Goal: Information Seeking & Learning: Learn about a topic

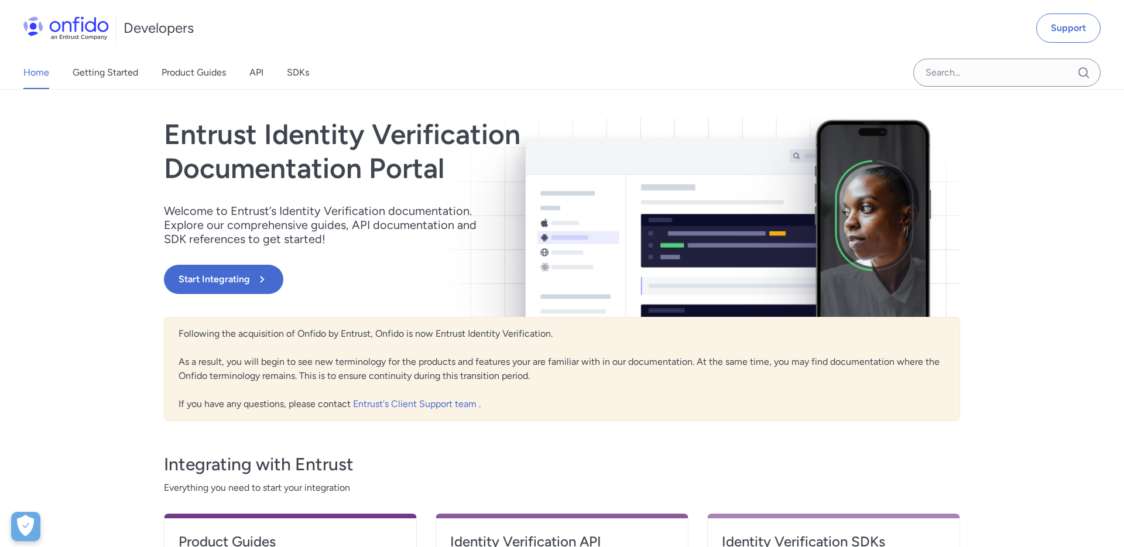
click at [284, 175] on h1 "Entrust Identity Verification Documentation Portal" at bounding box center [442, 151] width 557 height 67
click at [92, 201] on div "Home Getting Started Product Guides API SDKs Support Entrust Identity Verificat…" at bounding box center [562, 400] width 1124 height 621
click at [259, 70] on link "API" at bounding box center [256, 72] width 14 height 33
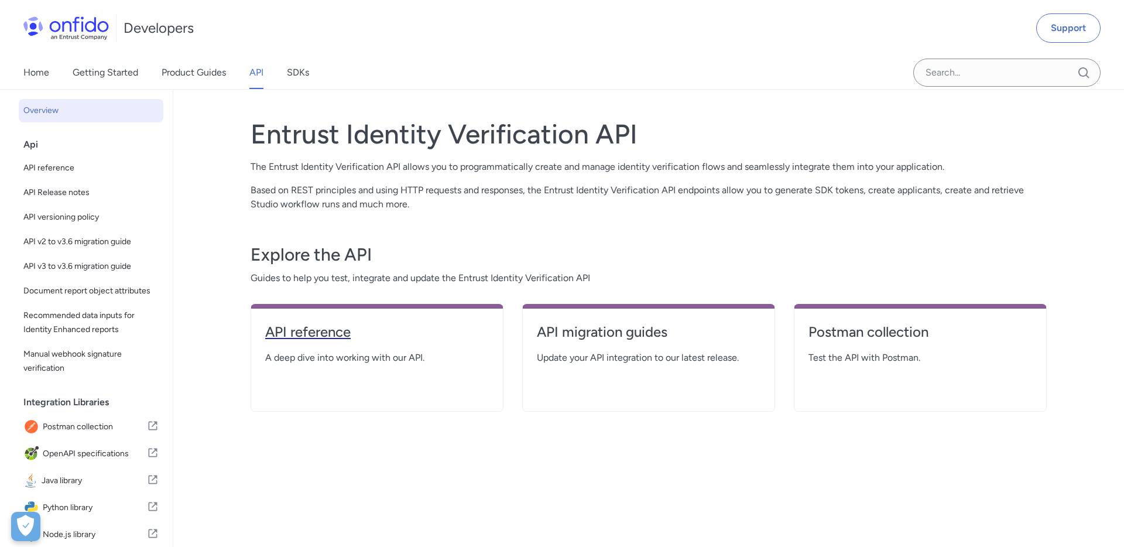
click at [330, 332] on h4 "API reference" at bounding box center [377, 332] width 224 height 19
select select "http"
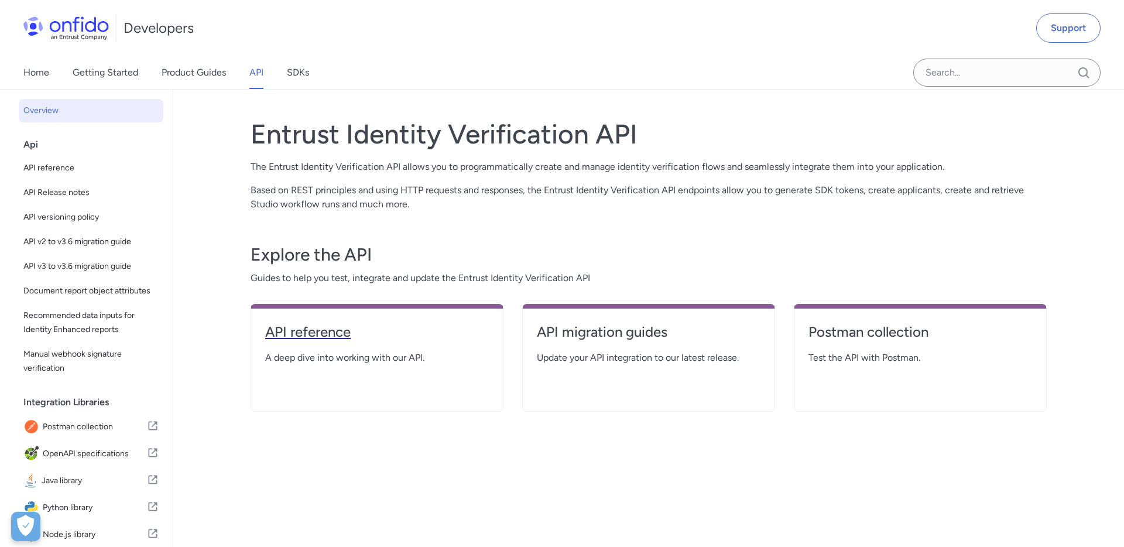
select select "http"
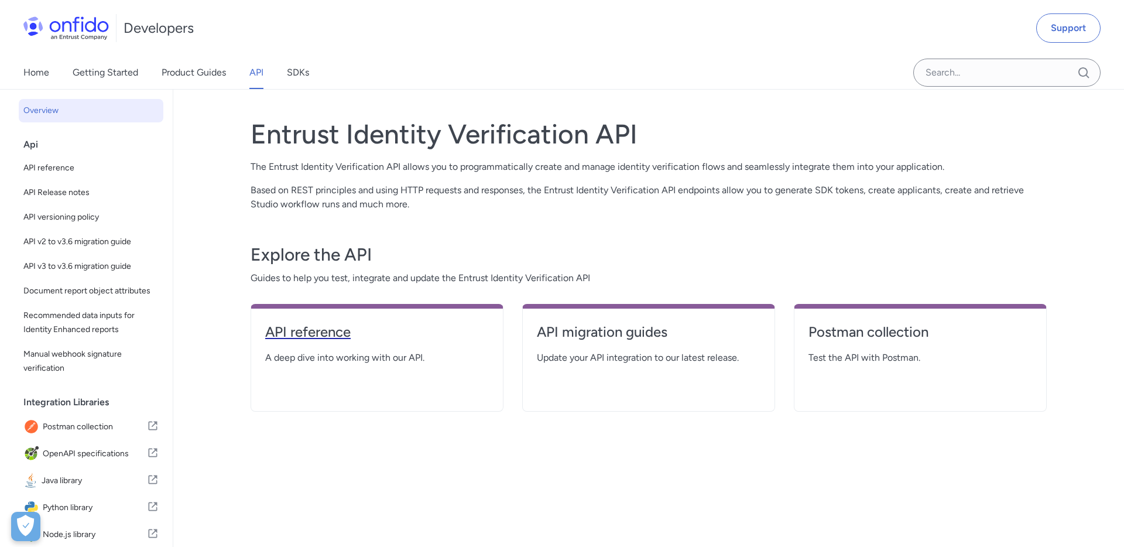
select select "http"
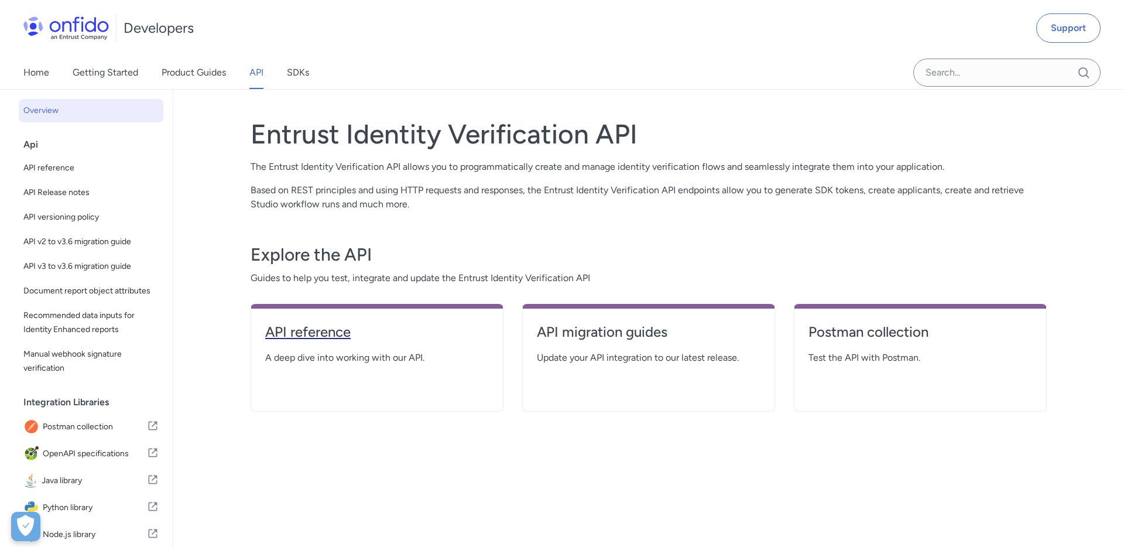
select select "http"
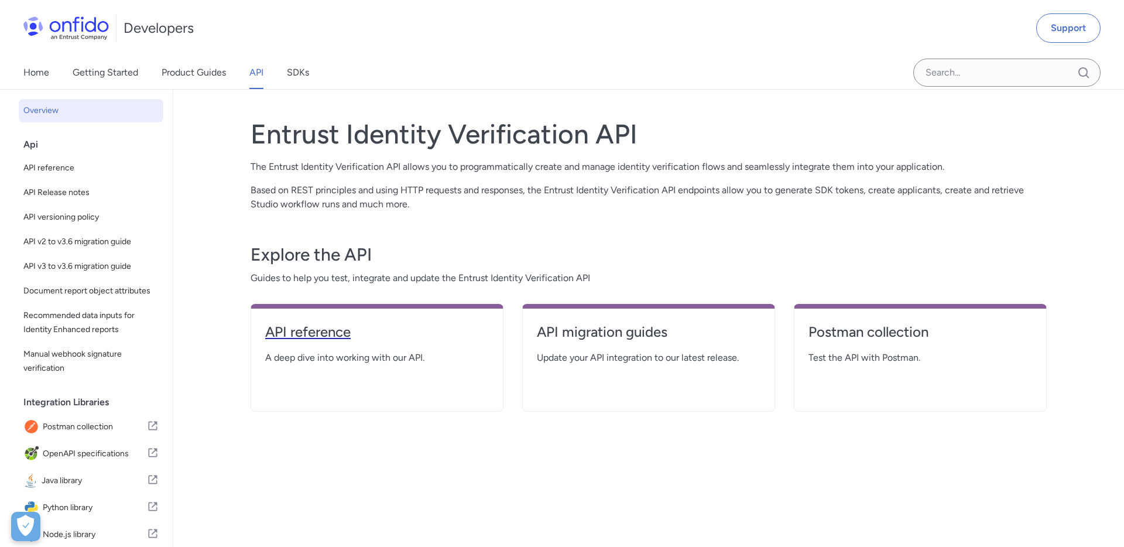
select select "http"
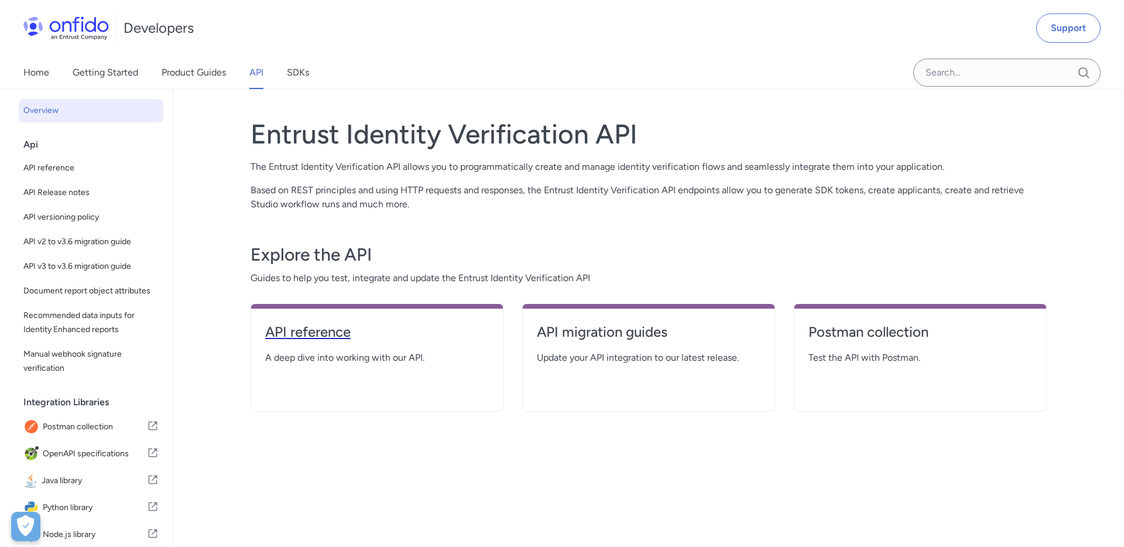
select select "http"
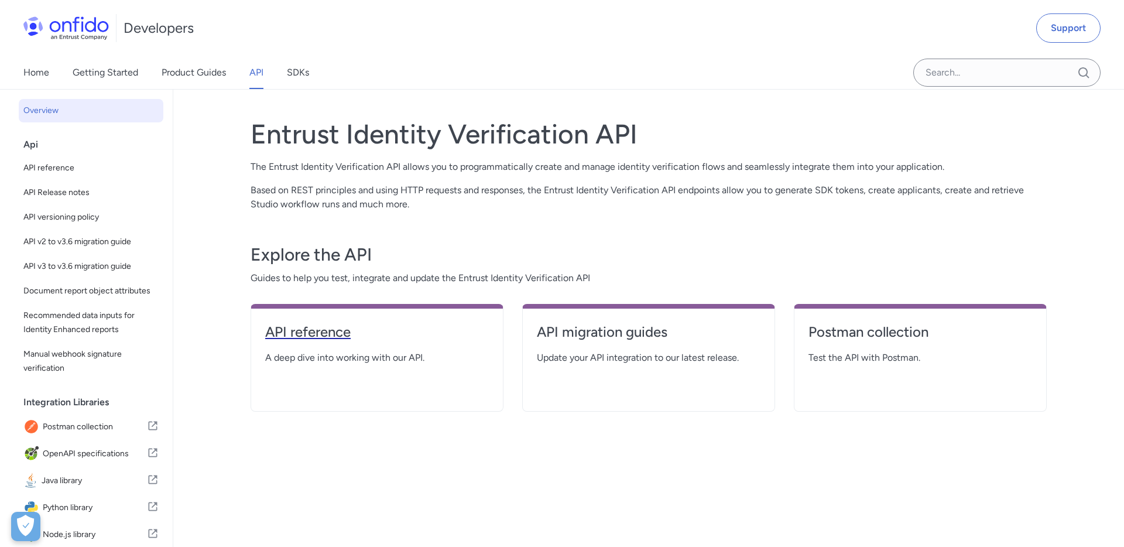
select select "http"
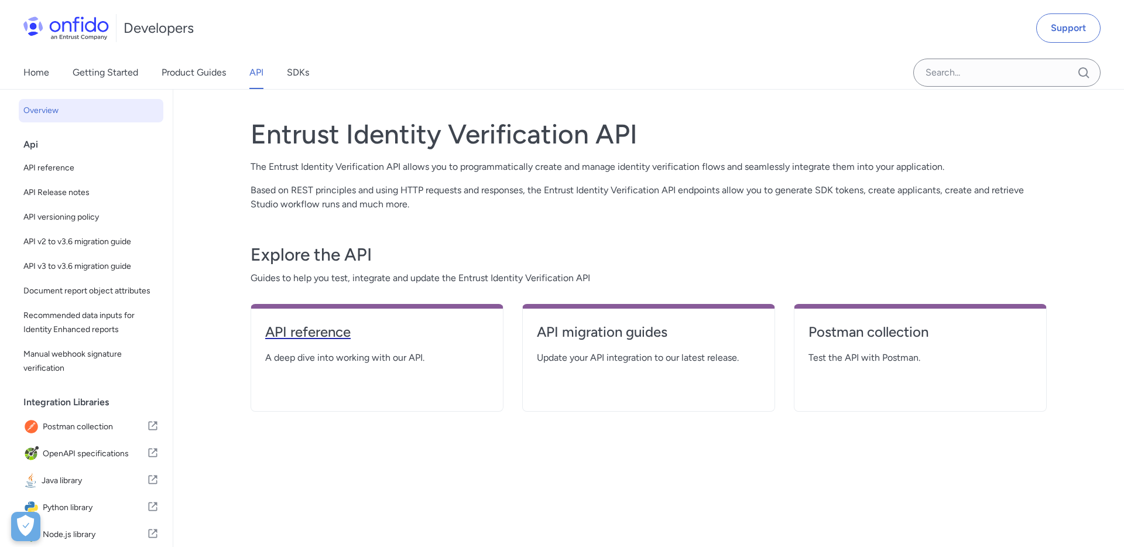
select select "http"
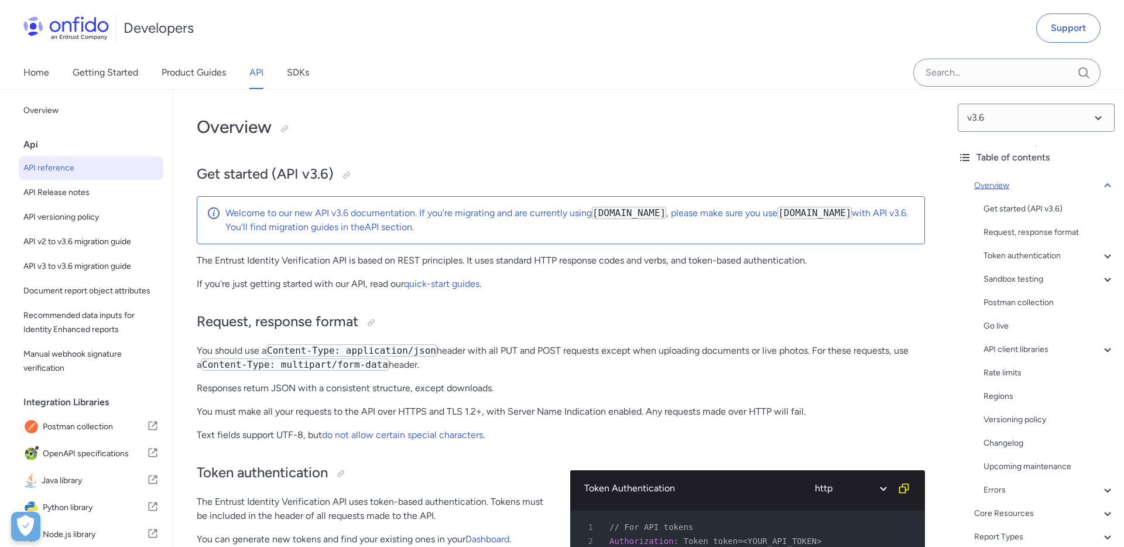
click at [1107, 183] on icon at bounding box center [1107, 185] width 6 height 4
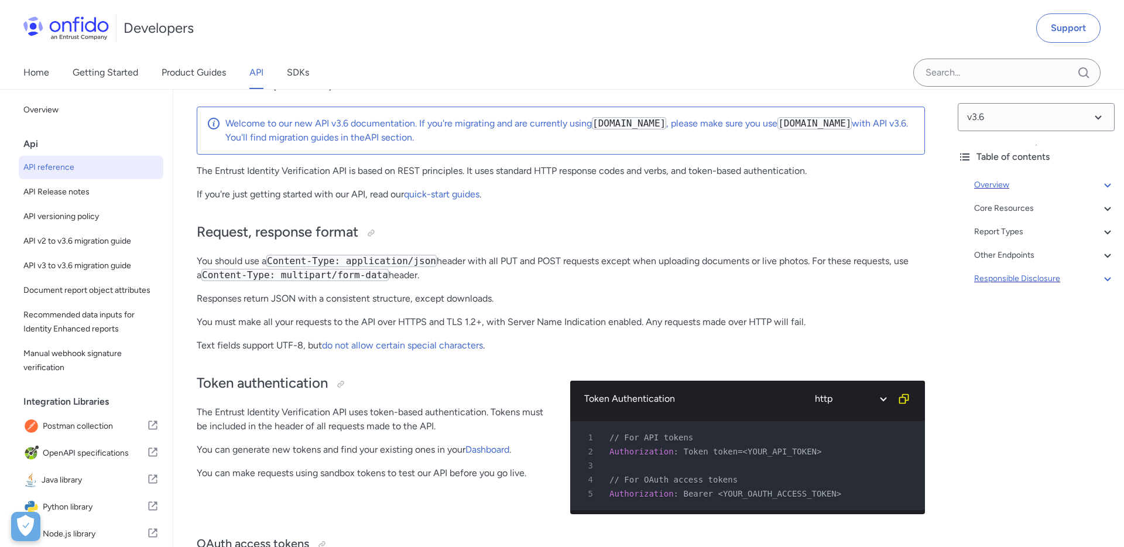
click at [1110, 276] on icon at bounding box center [1107, 279] width 14 height 14
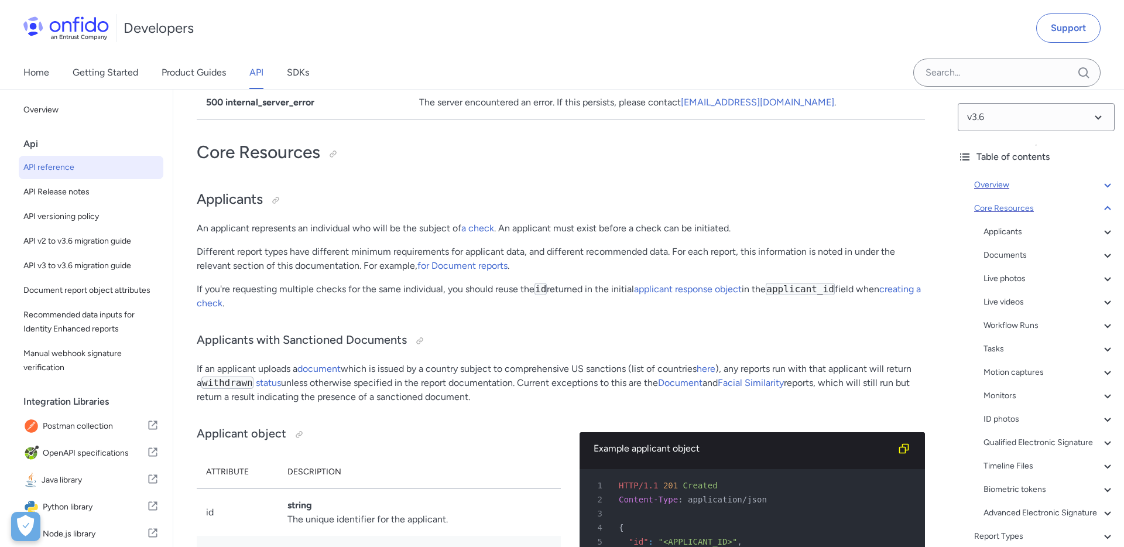
click at [1109, 210] on icon at bounding box center [1107, 208] width 14 height 14
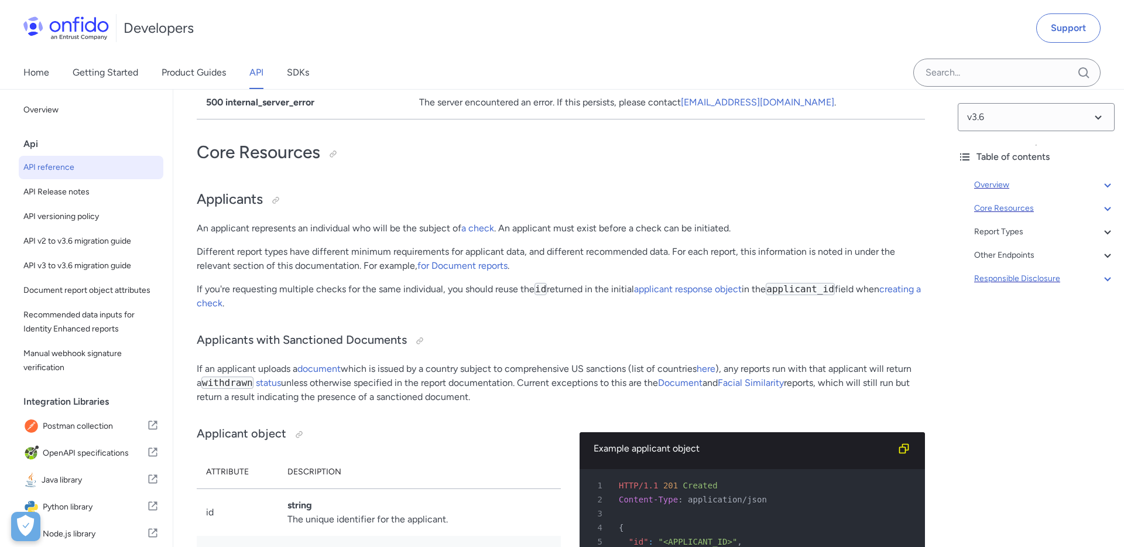
click at [1112, 209] on icon at bounding box center [1107, 208] width 14 height 14
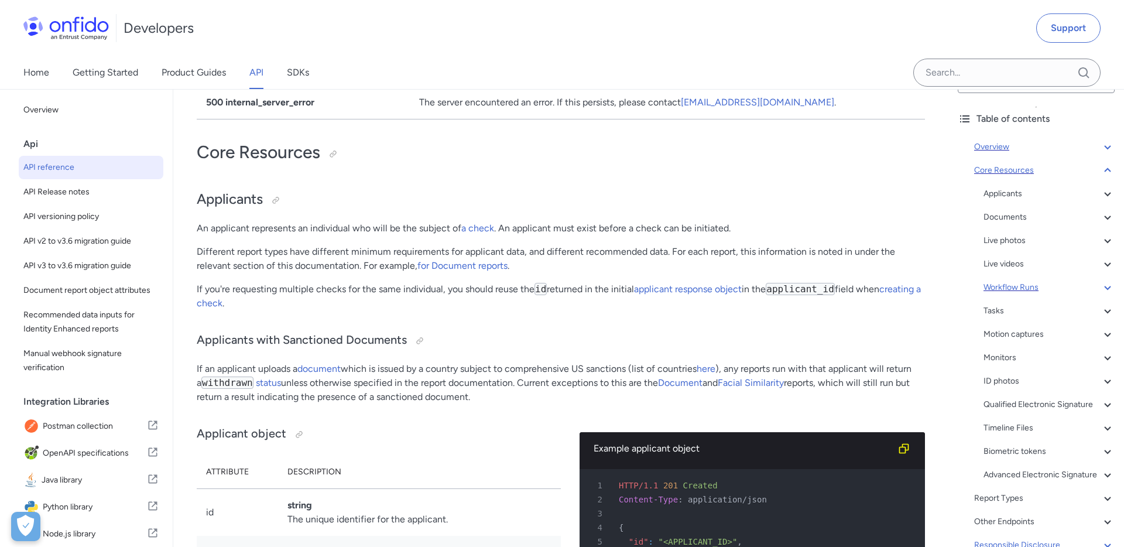
scroll to position [39, 0]
click at [1109, 170] on icon at bounding box center [1107, 169] width 6 height 4
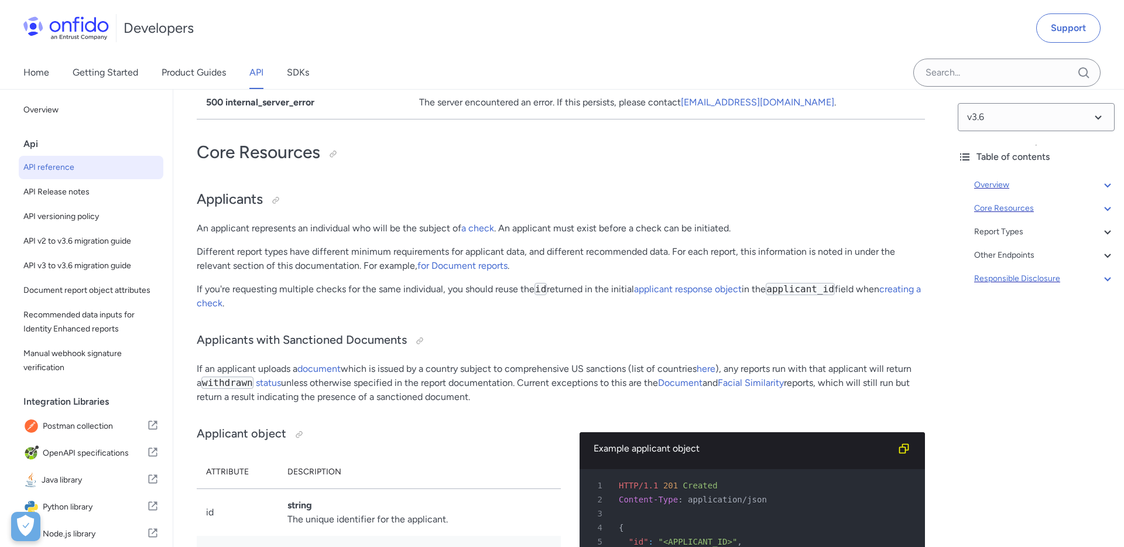
scroll to position [0, 0]
click at [1105, 255] on icon at bounding box center [1107, 255] width 6 height 4
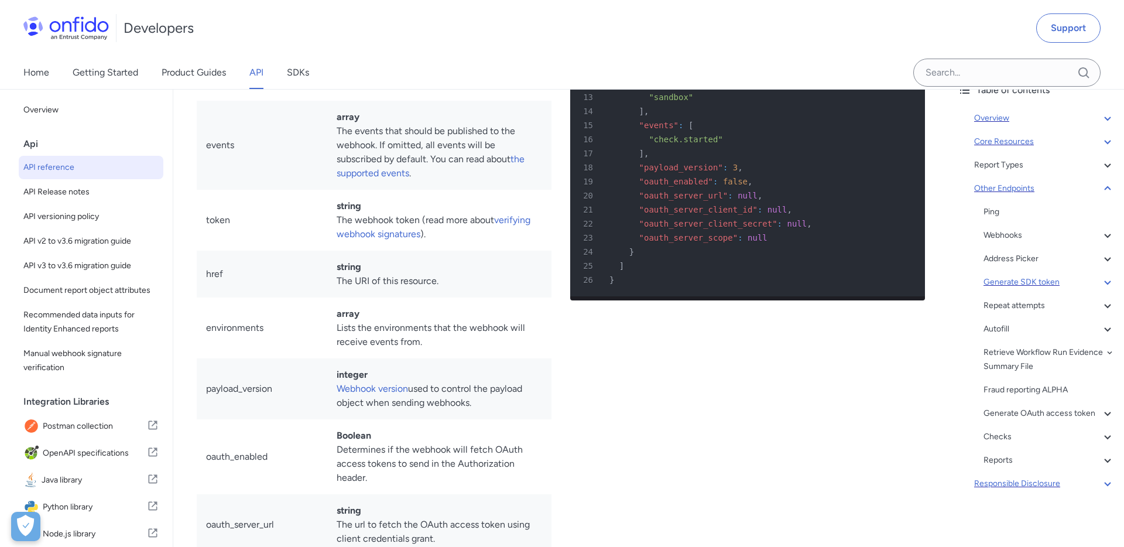
scroll to position [87350, 0]
click at [993, 268] on div "Ping Webhooks - About webhooks - Webhook object - Webhook IP addresses - Events…" at bounding box center [1048, 336] width 131 height 262
click at [1007, 257] on div "Address Picker" at bounding box center [1048, 259] width 131 height 14
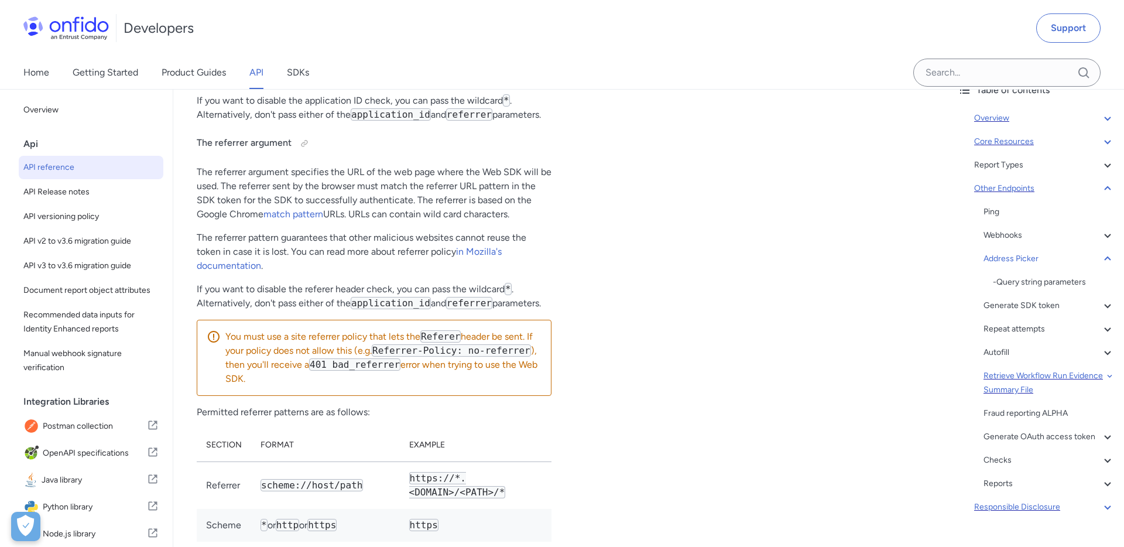
click at [1014, 372] on div "Retrieve Workflow Run Evidence Summary File" at bounding box center [1048, 383] width 131 height 28
